Goal: Task Accomplishment & Management: Manage account settings

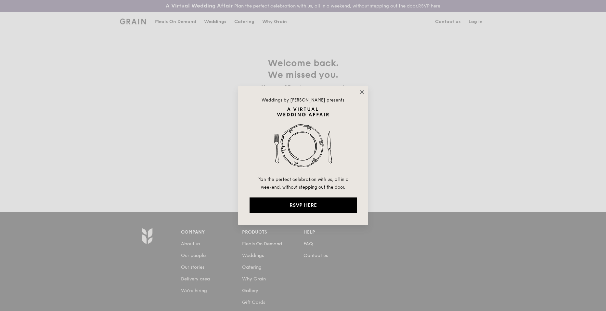
click at [361, 92] on icon at bounding box center [362, 92] width 6 height 6
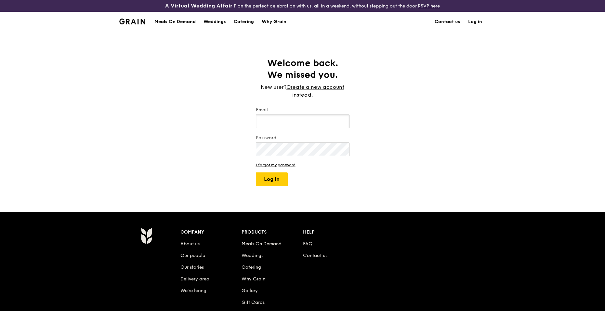
click at [301, 120] on input "Email" at bounding box center [303, 121] width 94 height 14
type input "[EMAIL_ADDRESS][DOMAIN_NAME]"
click at [256, 172] on button "Log in" at bounding box center [272, 179] width 32 height 14
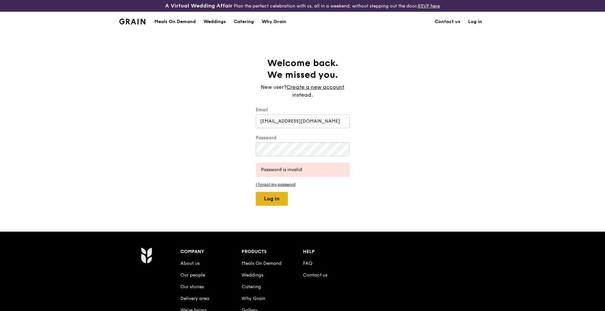
click at [281, 194] on button "Log in" at bounding box center [272, 199] width 32 height 14
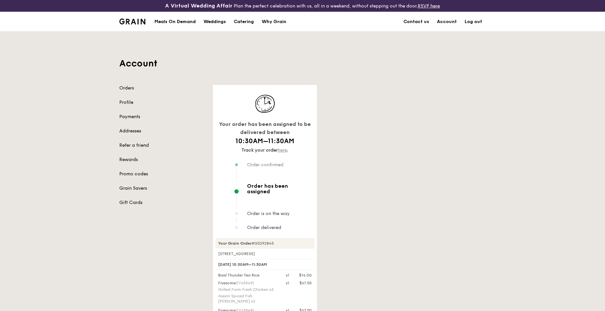
click at [280, 151] on link "here" at bounding box center [282, 150] width 9 height 6
